Goal: Task Accomplishment & Management: Use online tool/utility

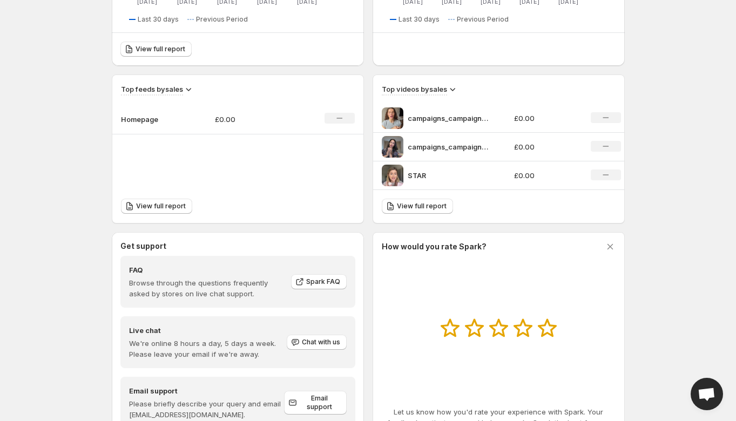
scroll to position [349, 0]
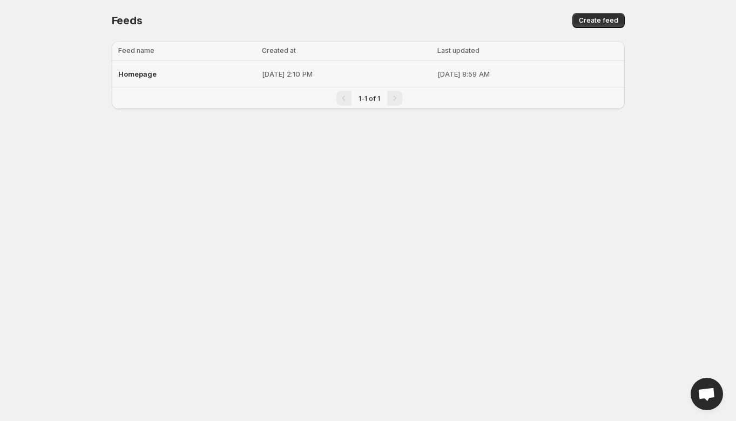
click at [138, 76] on span "Homepage" at bounding box center [137, 74] width 38 height 9
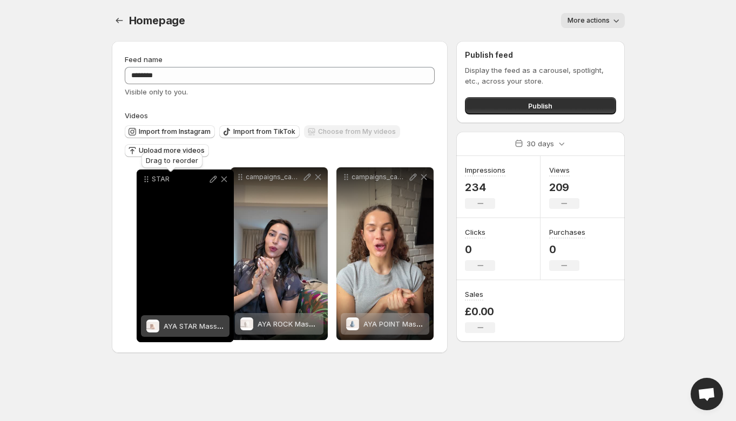
drag, startPoint x: 240, startPoint y: 180, endPoint x: 146, endPoint y: 182, distance: 94.0
click at [146, 182] on icon at bounding box center [146, 179] width 11 height 11
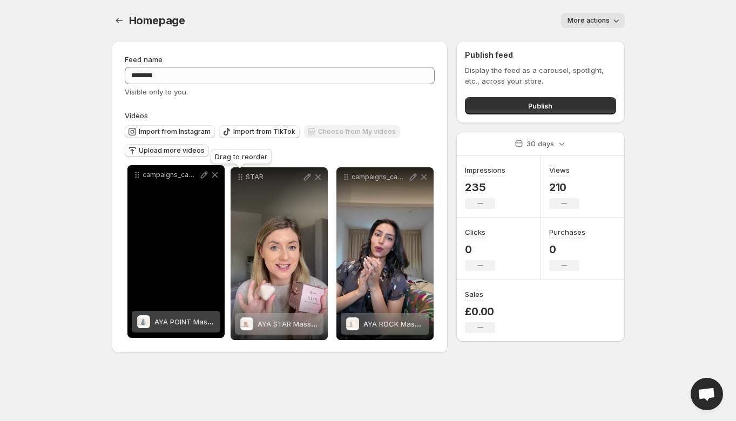
drag, startPoint x: 346, startPoint y: 179, endPoint x: 137, endPoint y: 177, distance: 209.0
click at [137, 177] on icon at bounding box center [137, 175] width 11 height 11
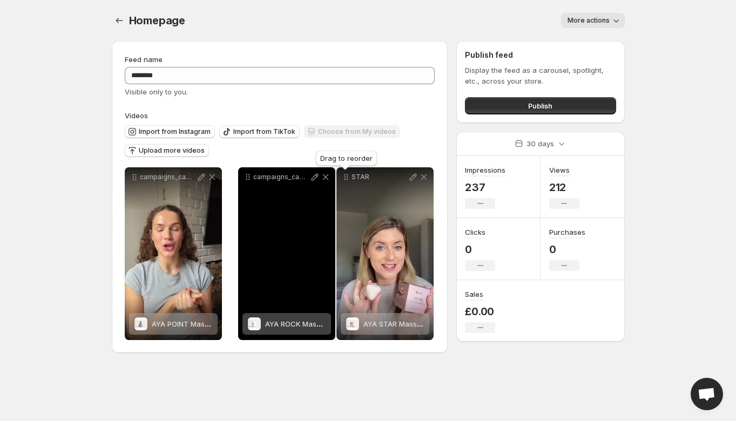
drag, startPoint x: 346, startPoint y: 180, endPoint x: 266, endPoint y: 186, distance: 80.2
click at [248, 179] on icon at bounding box center [248, 177] width 11 height 11
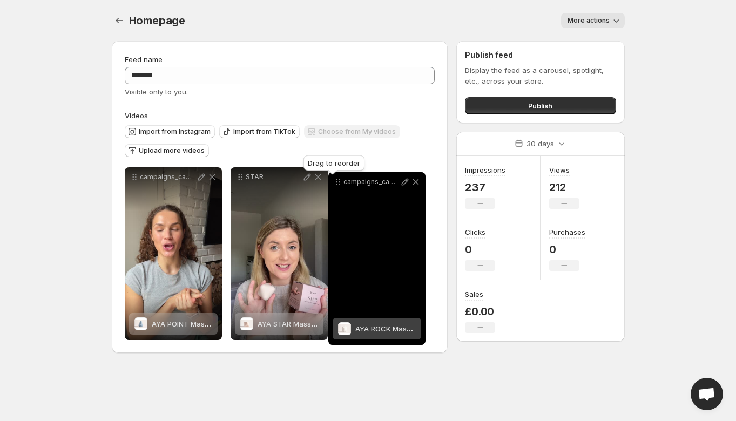
drag, startPoint x: 238, startPoint y: 178, endPoint x: 335, endPoint y: 183, distance: 97.9
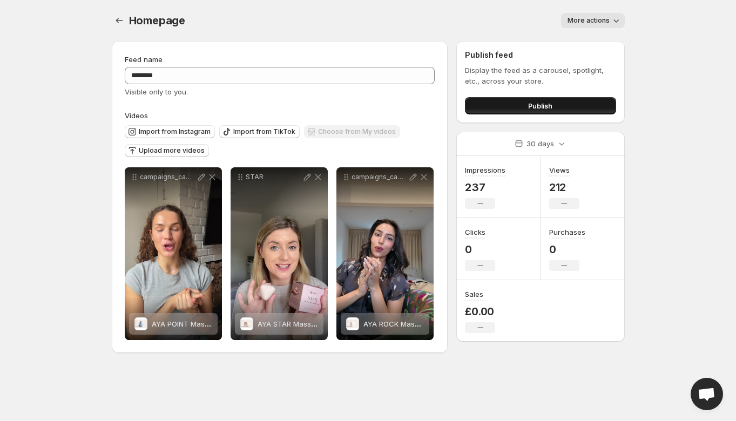
click at [509, 105] on button "Publish" at bounding box center [540, 105] width 151 height 17
click at [523, 105] on button "Publish" at bounding box center [540, 105] width 151 height 17
click at [537, 107] on span "Publish" at bounding box center [540, 105] width 24 height 11
